Goal: Transaction & Acquisition: Purchase product/service

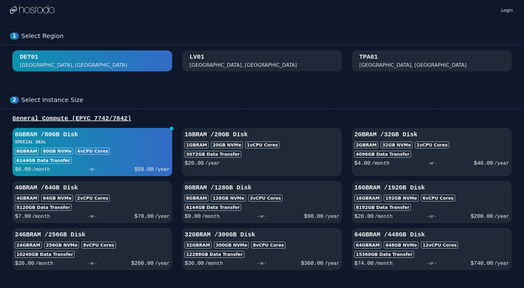
click at [223, 67] on div "[GEOGRAPHIC_DATA], [GEOGRAPHIC_DATA]" at bounding box center [261, 61] width 145 height 16
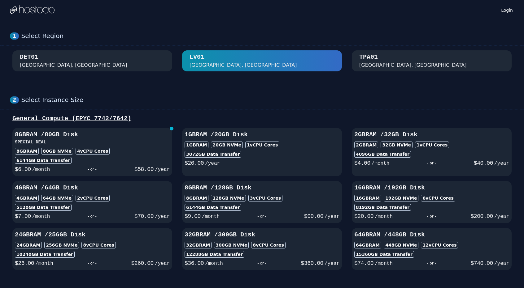
click at [104, 68] on div "DET01 [GEOGRAPHIC_DATA], [GEOGRAPHIC_DATA]" at bounding box center [92, 61] width 145 height 16
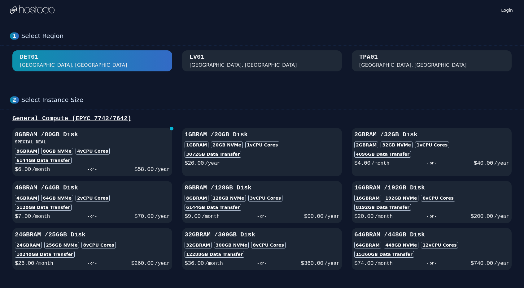
click at [254, 68] on div "[GEOGRAPHIC_DATA], [GEOGRAPHIC_DATA]" at bounding box center [261, 61] width 145 height 16
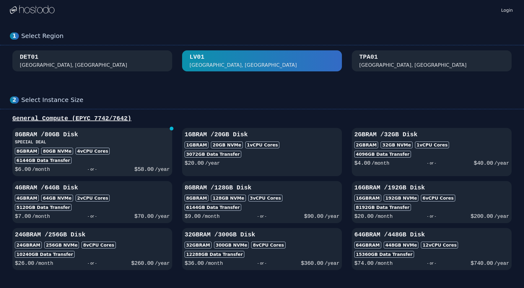
click at [122, 155] on div "8GB RAM / 80 GB Disk SPECIAL DEAL 8GB RAM 80 GB NVMe 4 vCPU Cores 6144 GB Data …" at bounding box center [92, 152] width 160 height 43
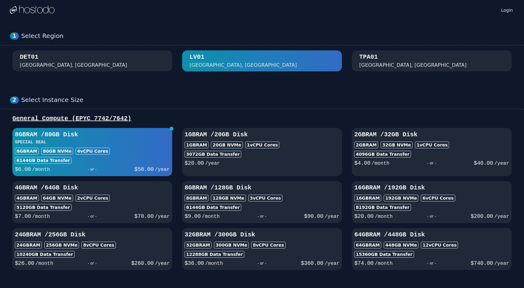
click at [386, 71] on button "TPA01 [GEOGRAPHIC_DATA], [GEOGRAPHIC_DATA]" at bounding box center [432, 60] width 160 height 21
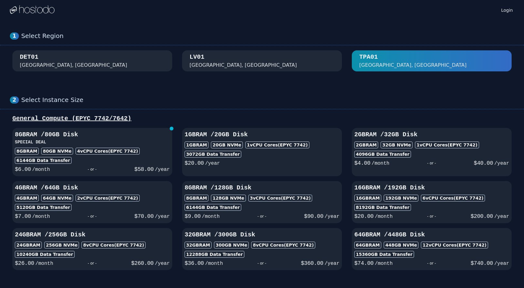
click at [275, 62] on div "[GEOGRAPHIC_DATA], [GEOGRAPHIC_DATA]" at bounding box center [261, 61] width 145 height 16
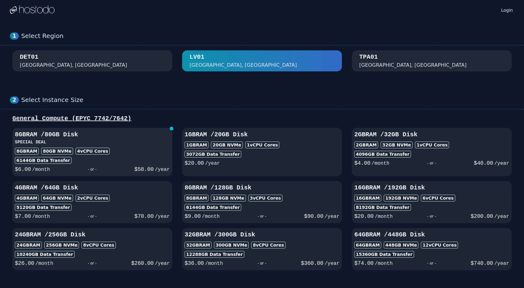
click at [135, 150] on div "8GB RAM 80 GB NVMe 4 vCPU Cores" at bounding box center [92, 151] width 155 height 7
